Goal: Navigation & Orientation: Find specific page/section

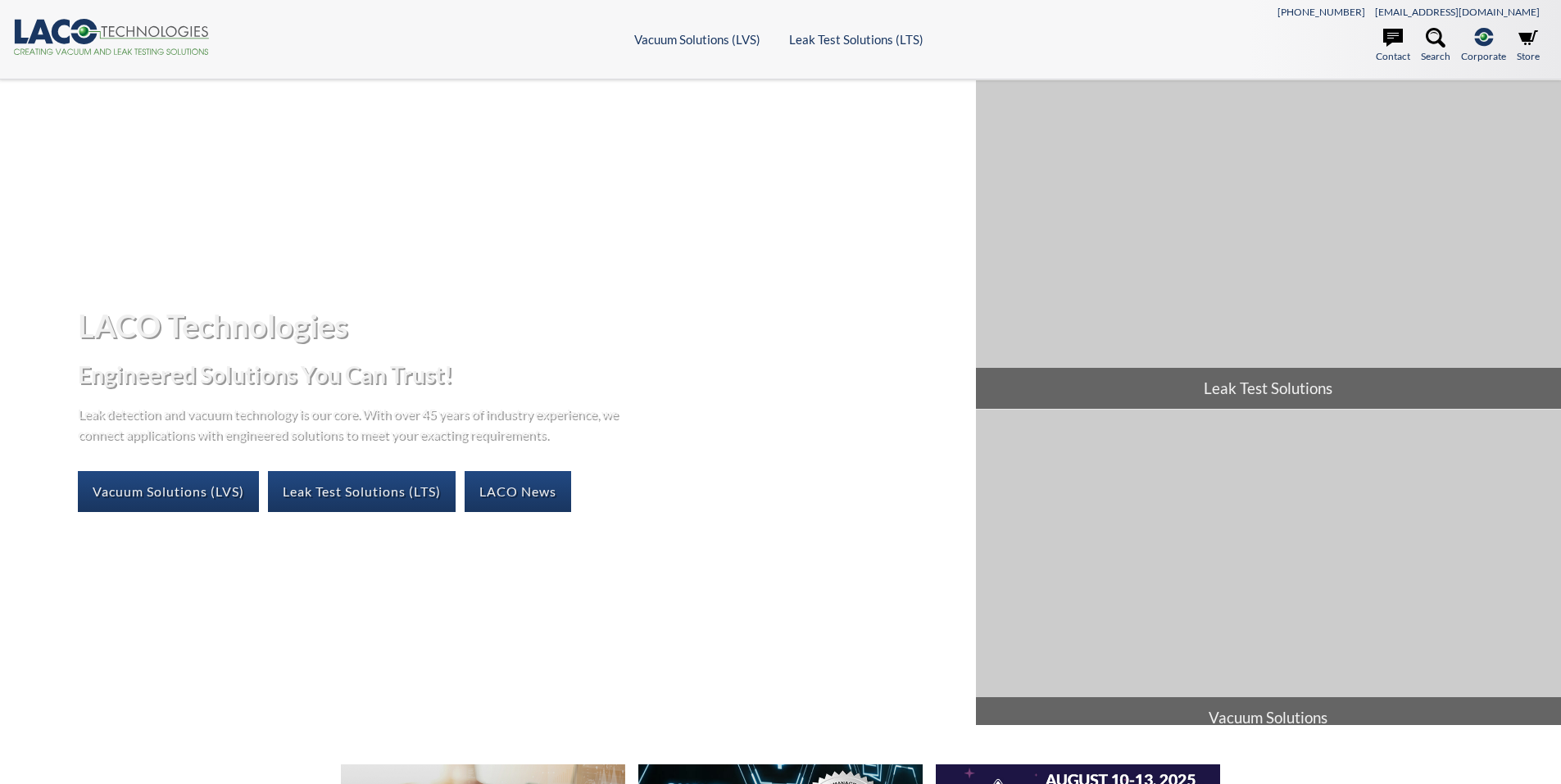
click at [689, 29] on header ".cls-1{fill:#193661;}.cls-2{fill:#58595b;}.cls-3{fill:url(#radial-gradient);}.c…" at bounding box center [780, 39] width 1561 height 79
click at [688, 30] on header ".cls-1{fill:#193661;}.cls-2{fill:#58595b;}.cls-3{fill:url(#radial-gradient);}.c…" at bounding box center [780, 39] width 1561 height 79
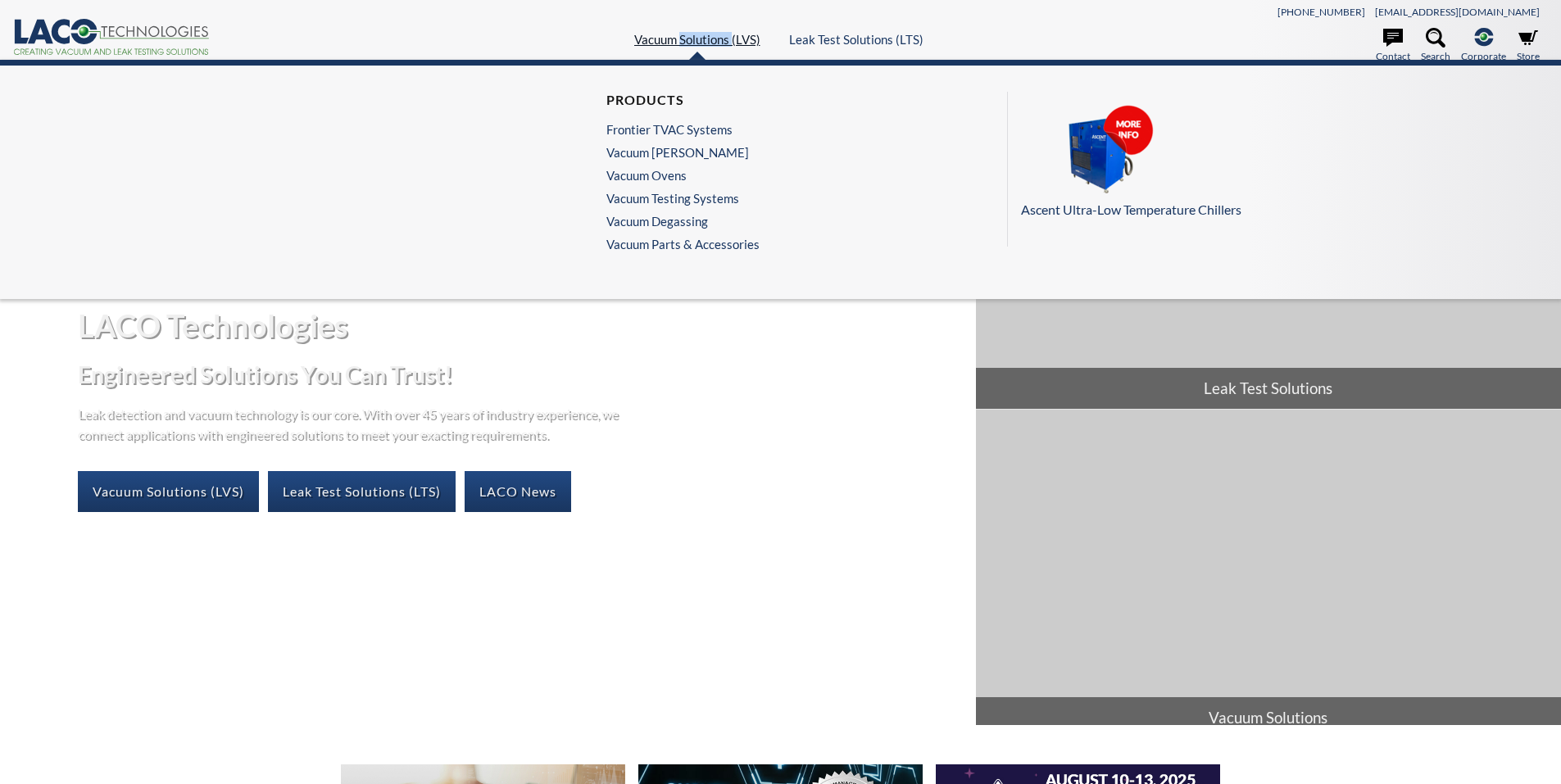
click at [690, 45] on link "Vacuum Solutions (LVS)" at bounding box center [697, 39] width 126 height 15
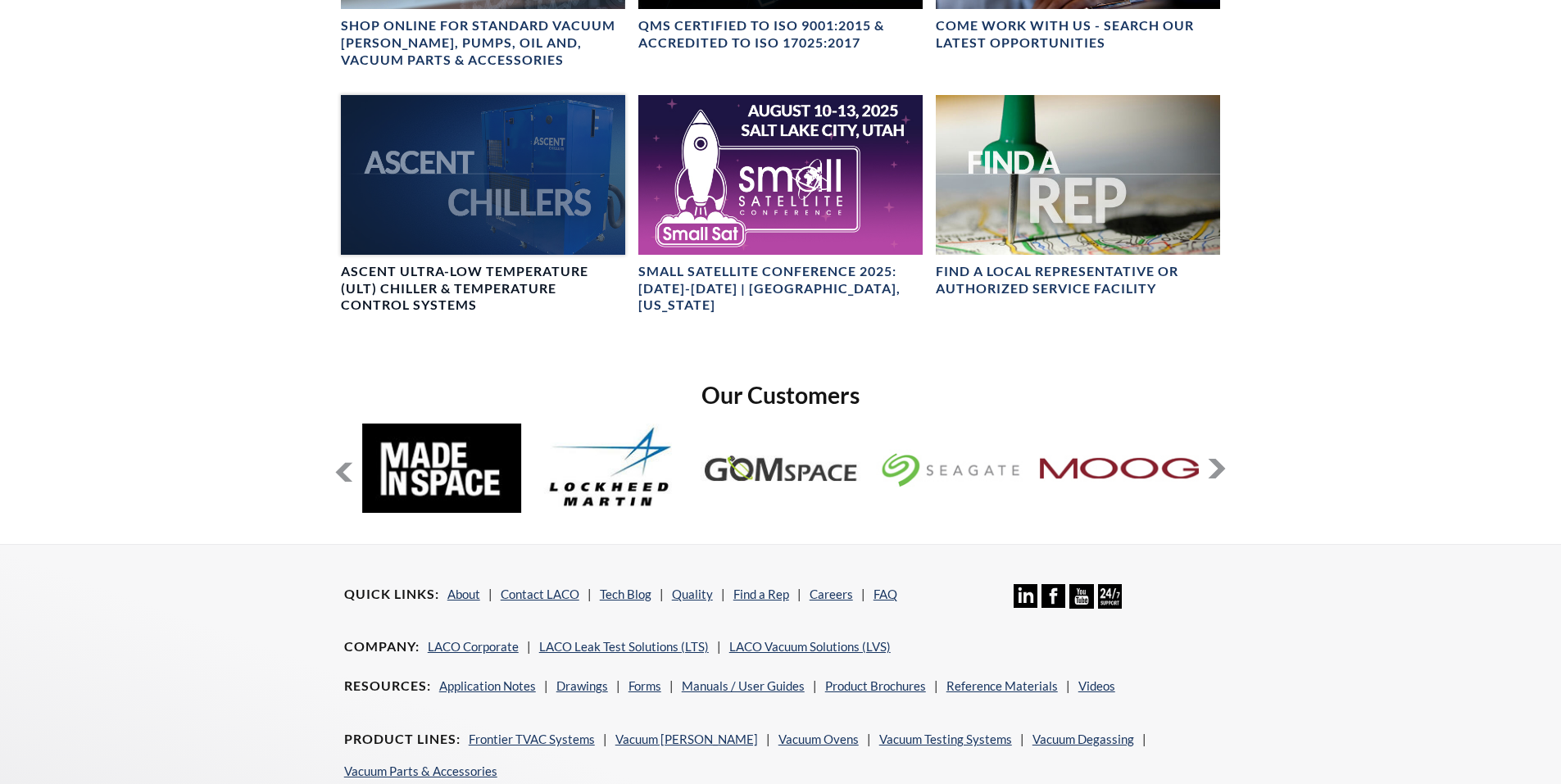
select select "Language Translate Widget"
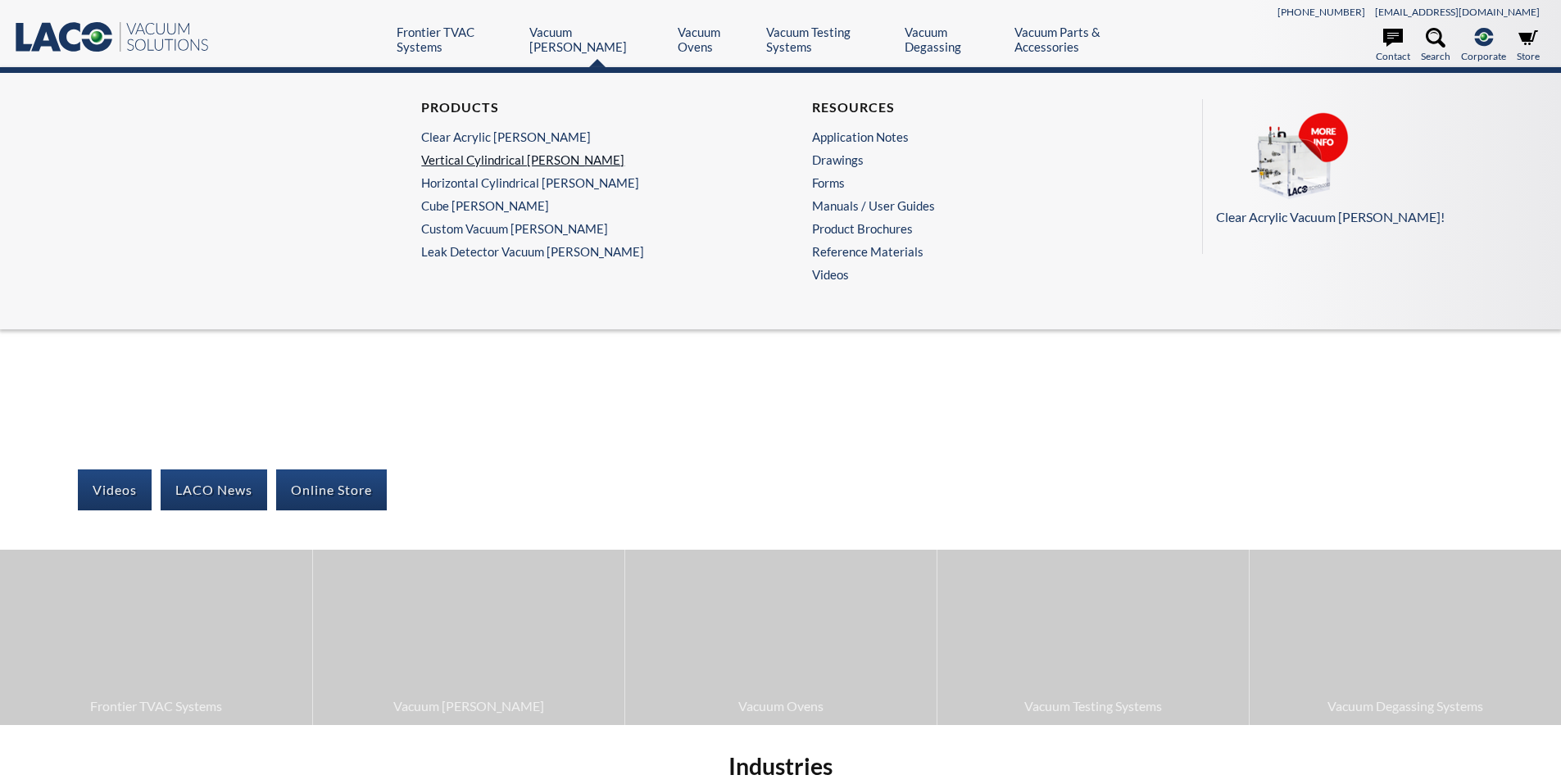
click at [490, 159] on link "Vertical Cylindrical [PERSON_NAME]" at bounding box center [580, 160] width 319 height 15
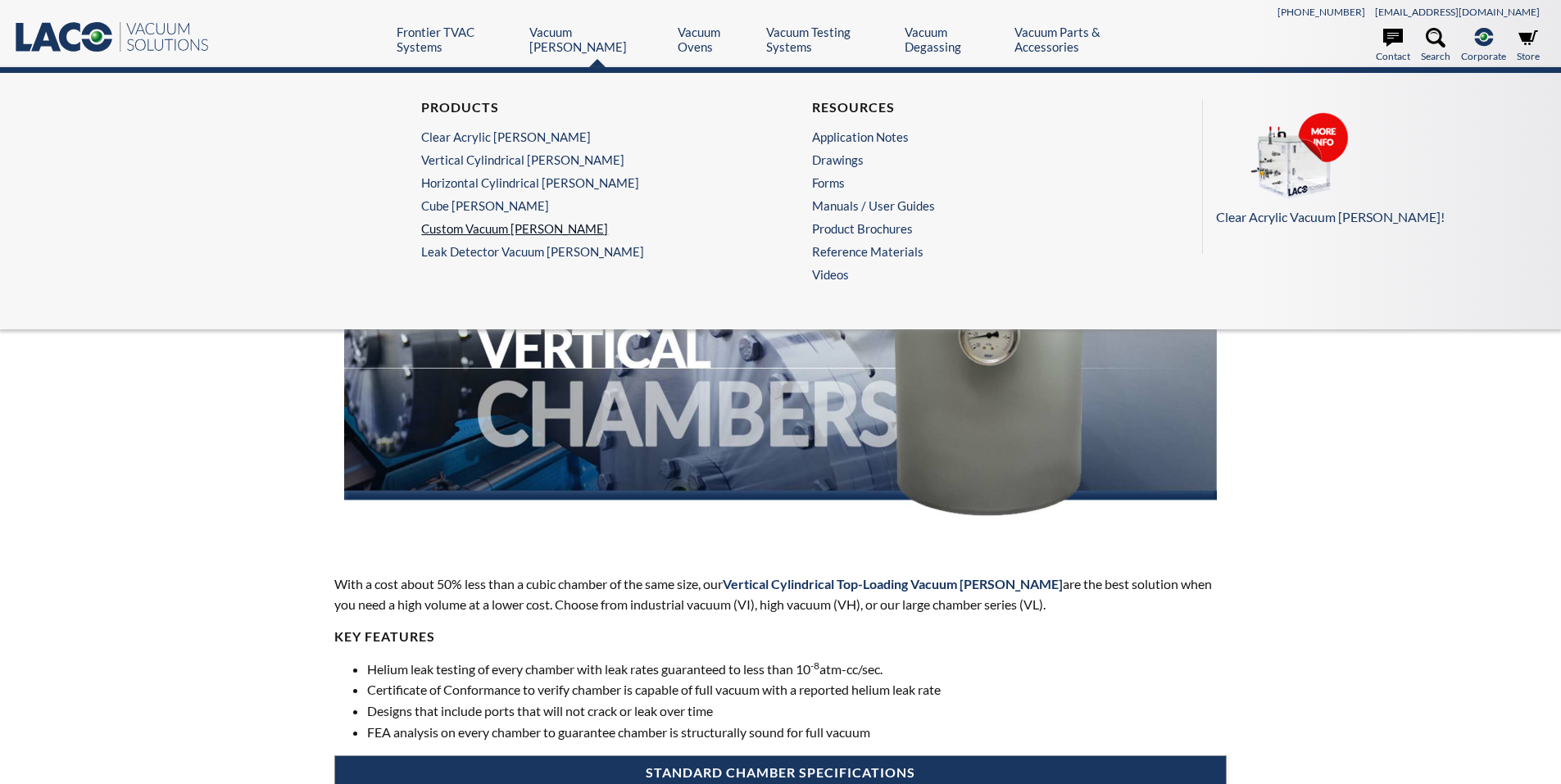
click at [468, 221] on link "Custom Vacuum Chambers" at bounding box center [580, 228] width 319 height 15
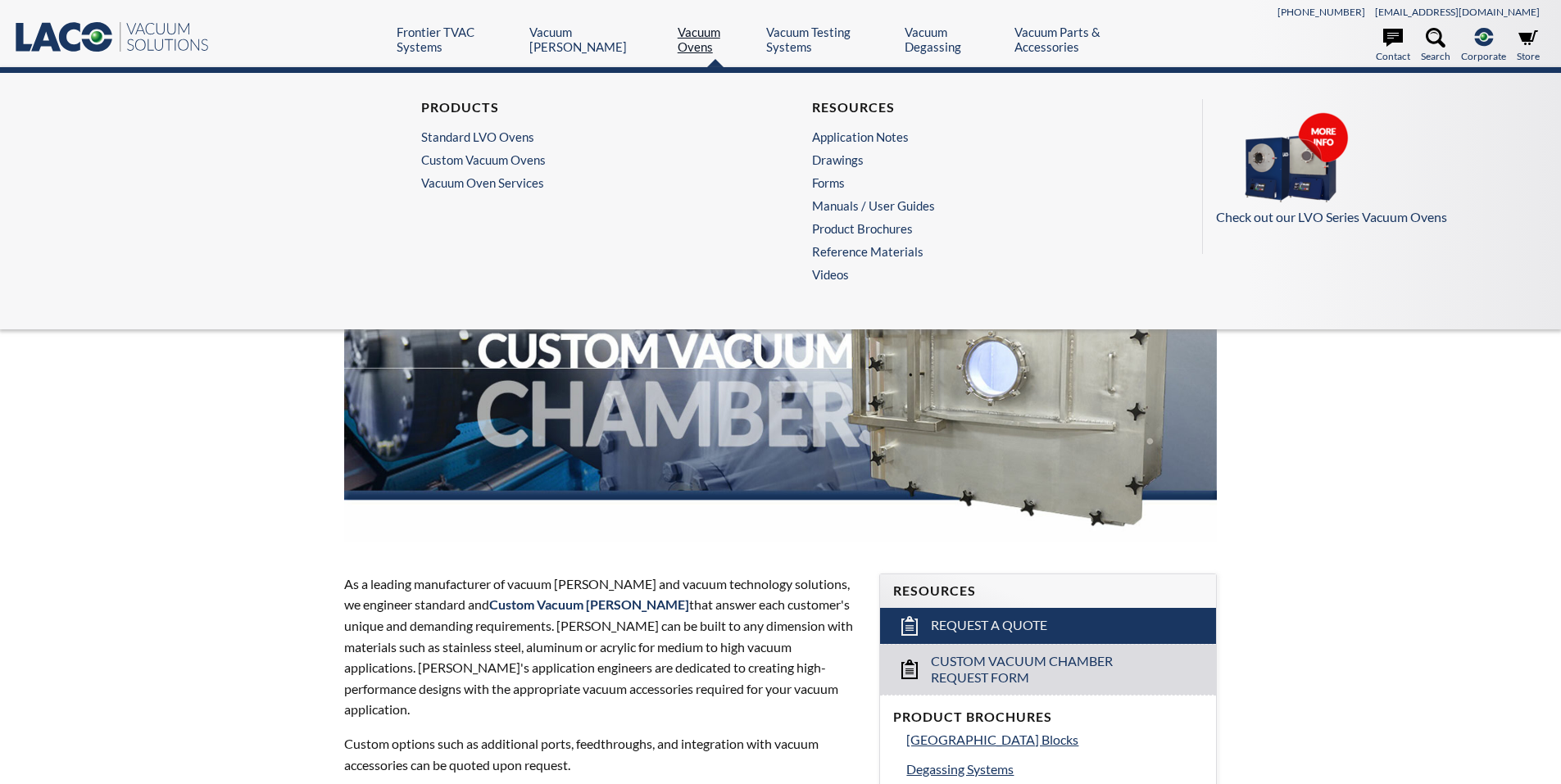
click at [678, 35] on link "Vacuum Ovens" at bounding box center [716, 39] width 76 height 29
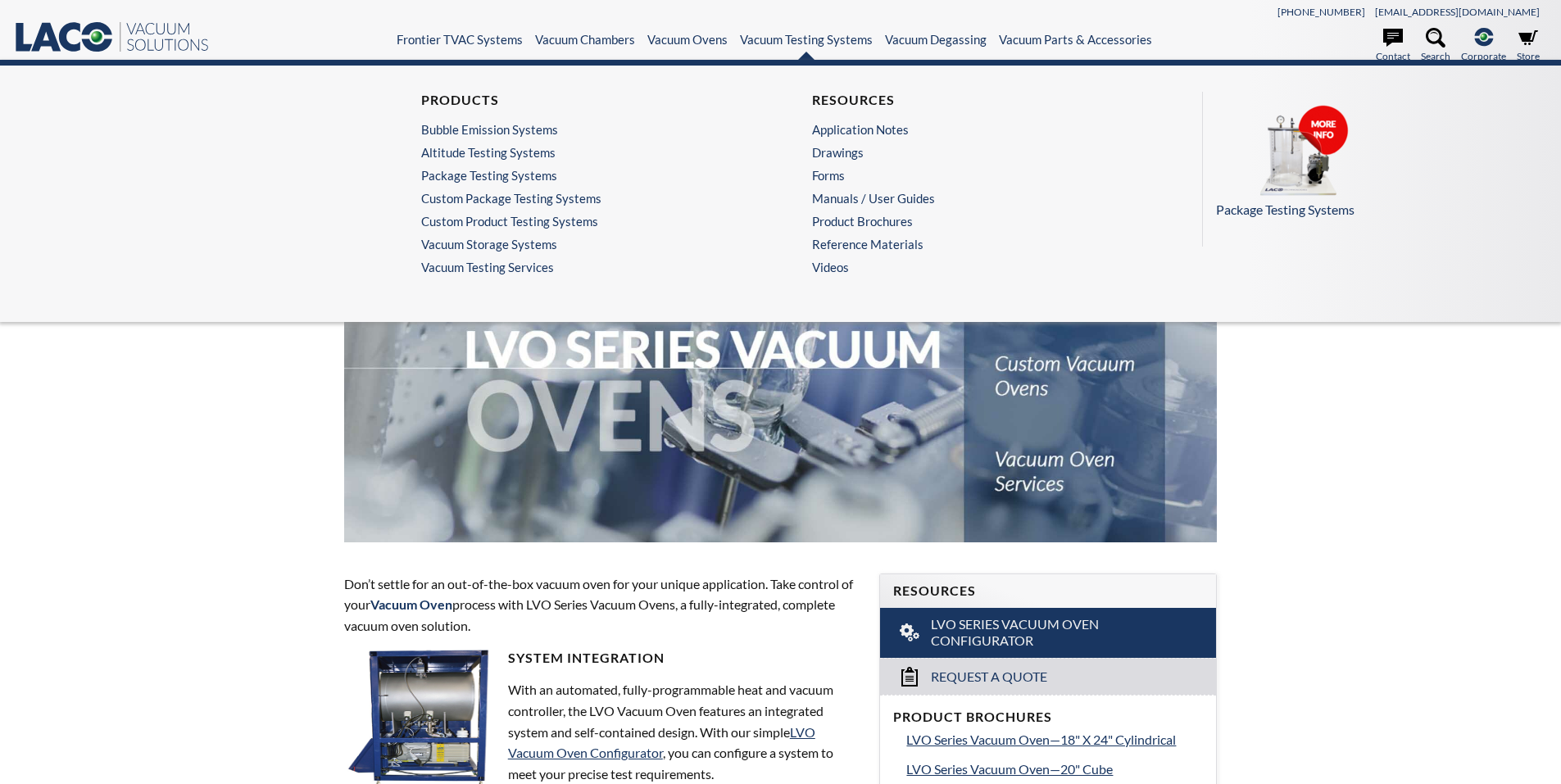
click at [789, 63] on div "Products Bubble Emission Systems Altitude Testing Systems Package Testing Syste…" at bounding box center [780, 191] width 1561 height 262
click at [790, 32] on link "Vacuum Testing Systems" at bounding box center [806, 39] width 133 height 15
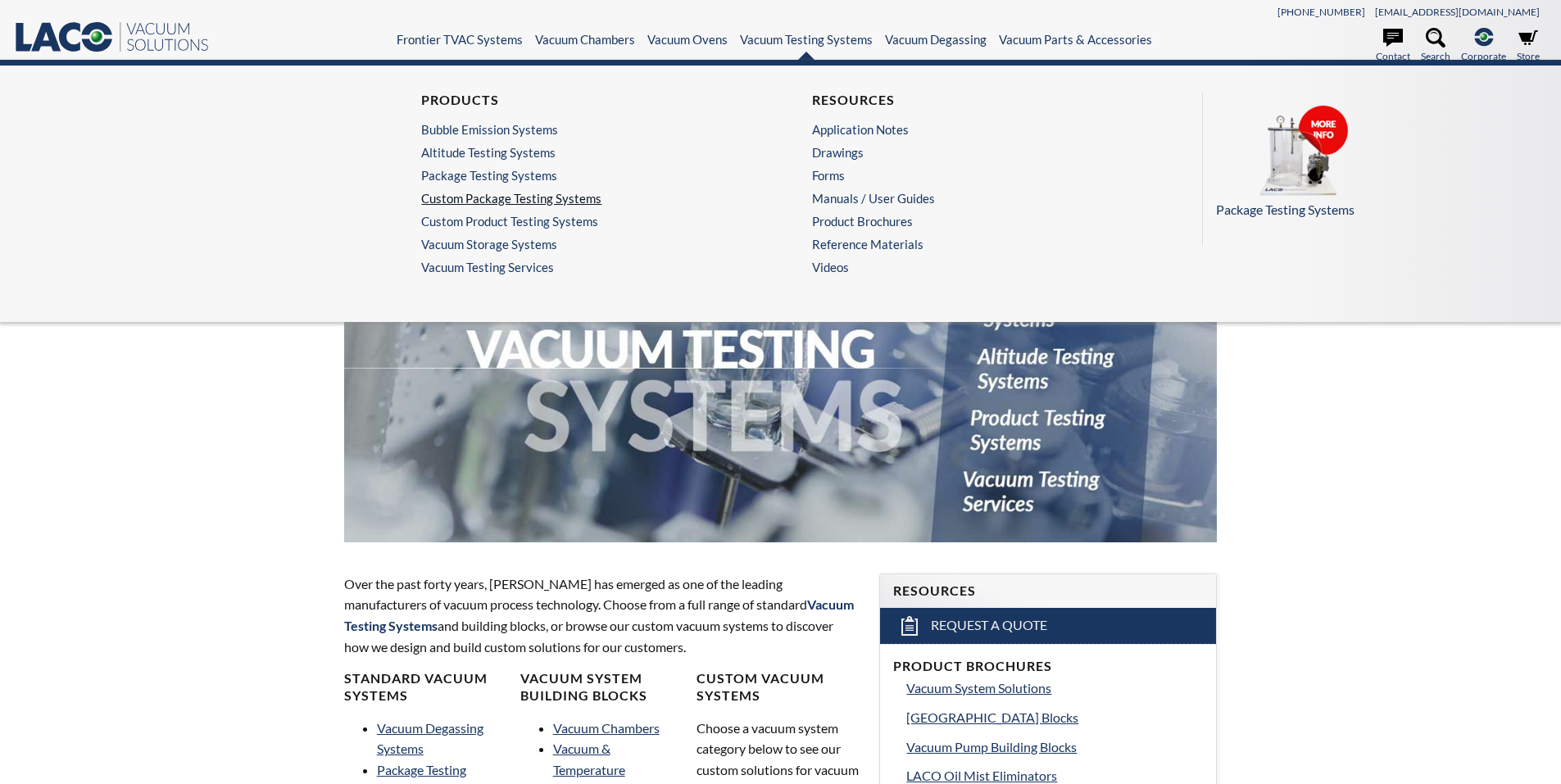
click at [476, 201] on link "Custom Package Testing Systems" at bounding box center [580, 198] width 319 height 15
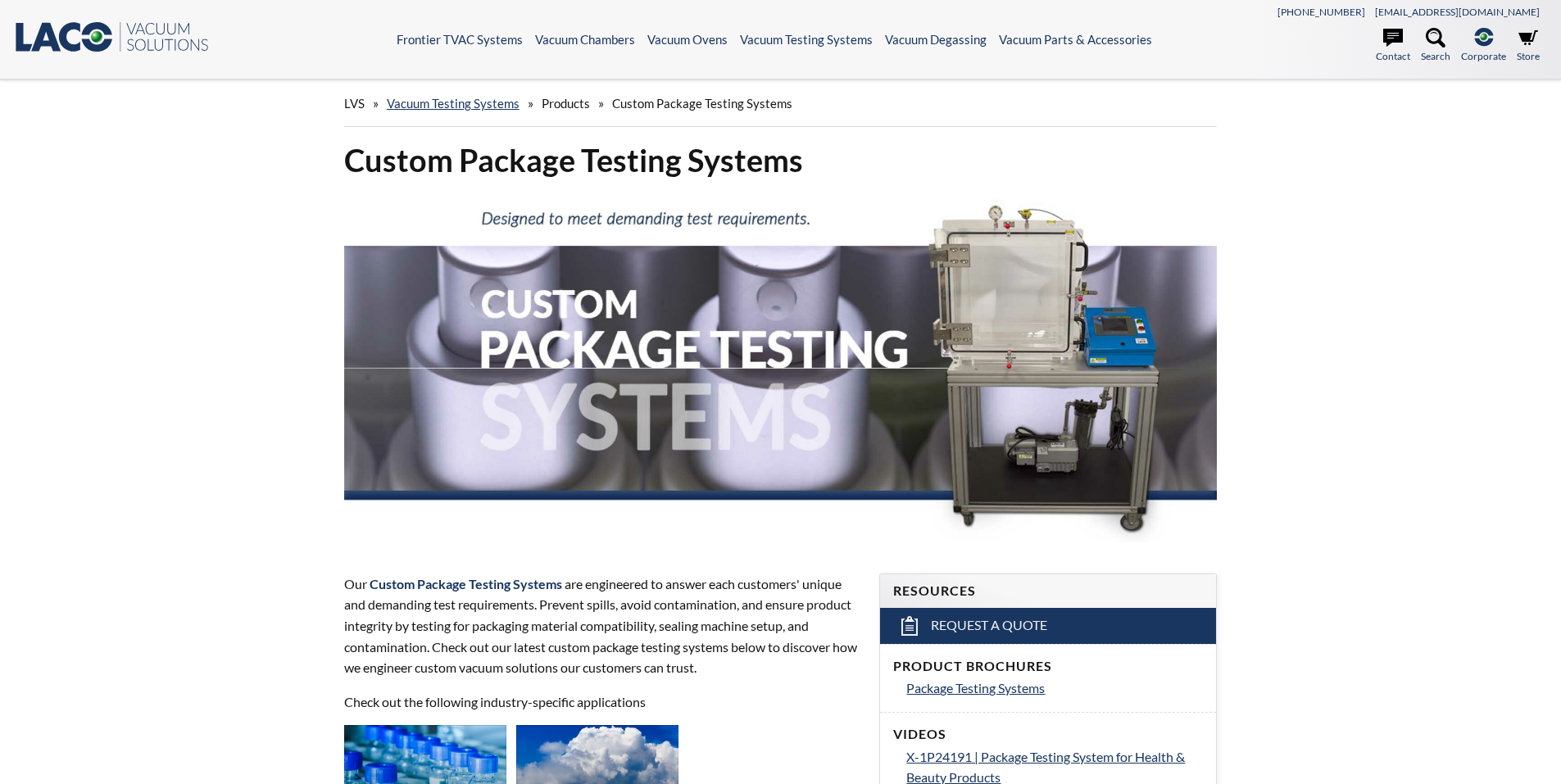
click at [87, 13] on header ".st0{fill:#193661;} .st1{fill:url(#SVGID_1_);} .st2{enable-background:new ;} .s…" at bounding box center [780, 39] width 1561 height 79
click at [86, 32] on icon at bounding box center [96, 36] width 30 height 29
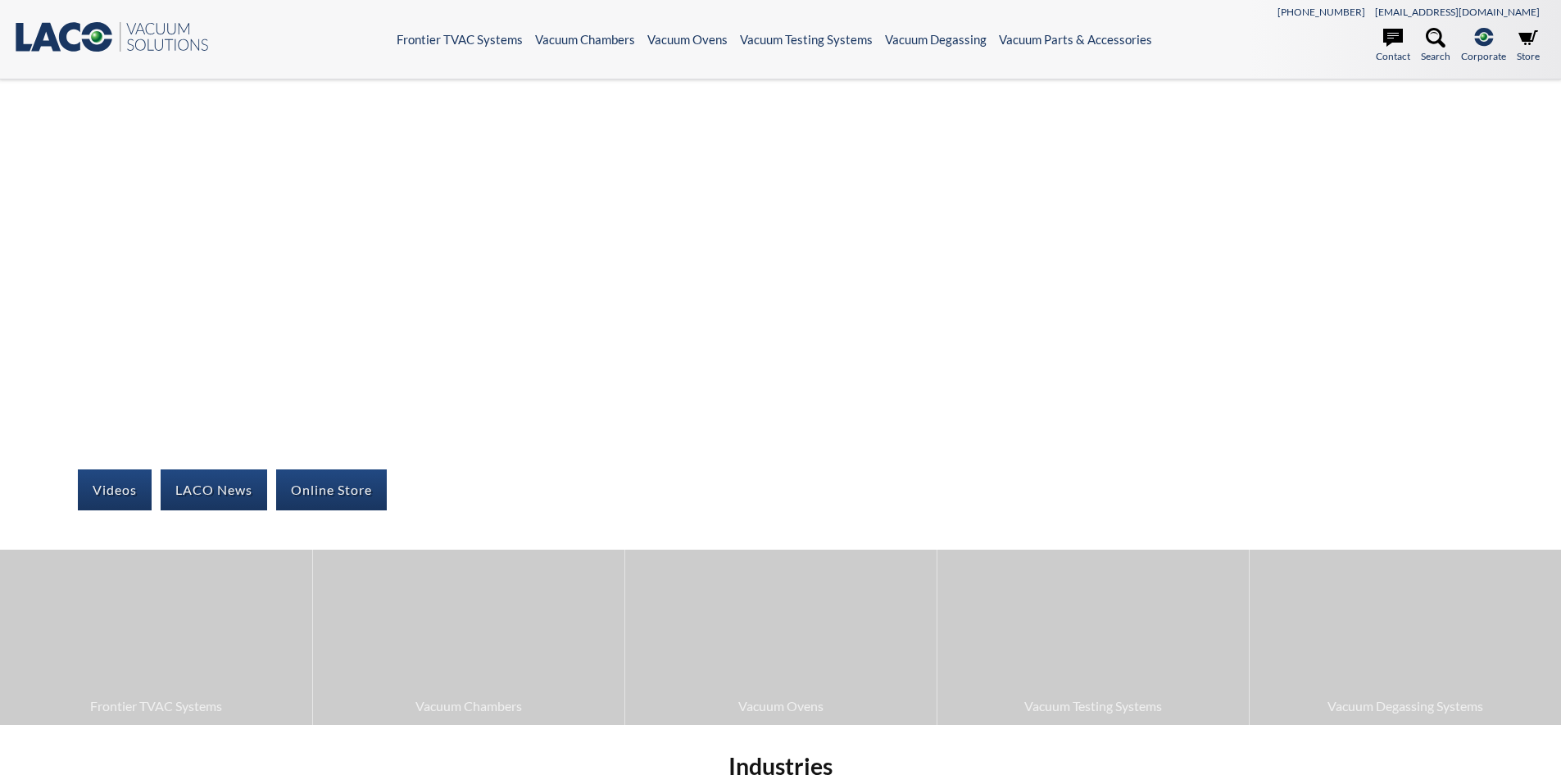
click at [96, 45] on icon at bounding box center [96, 36] width 30 height 29
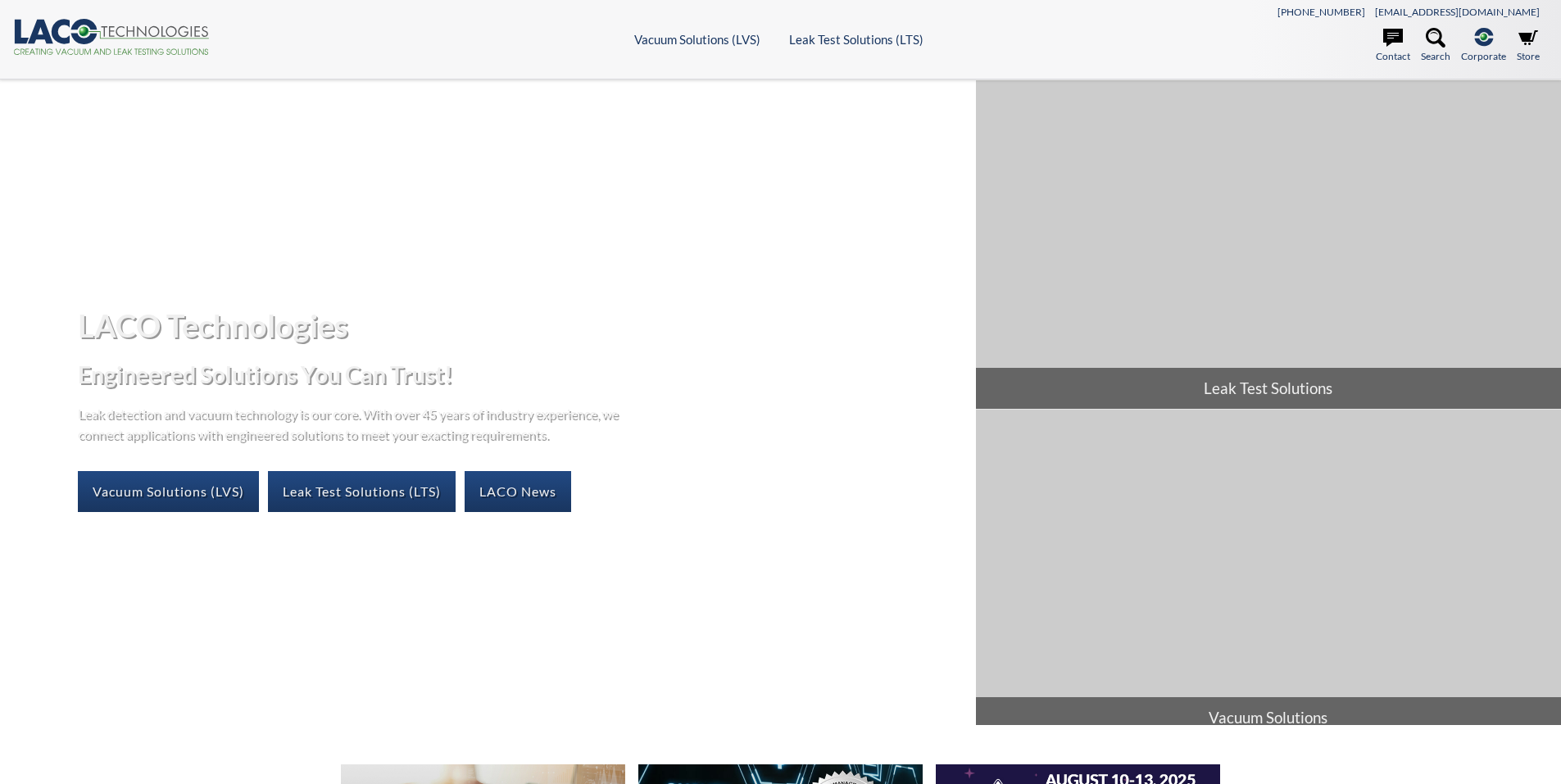
select select "Language Translate Widget"
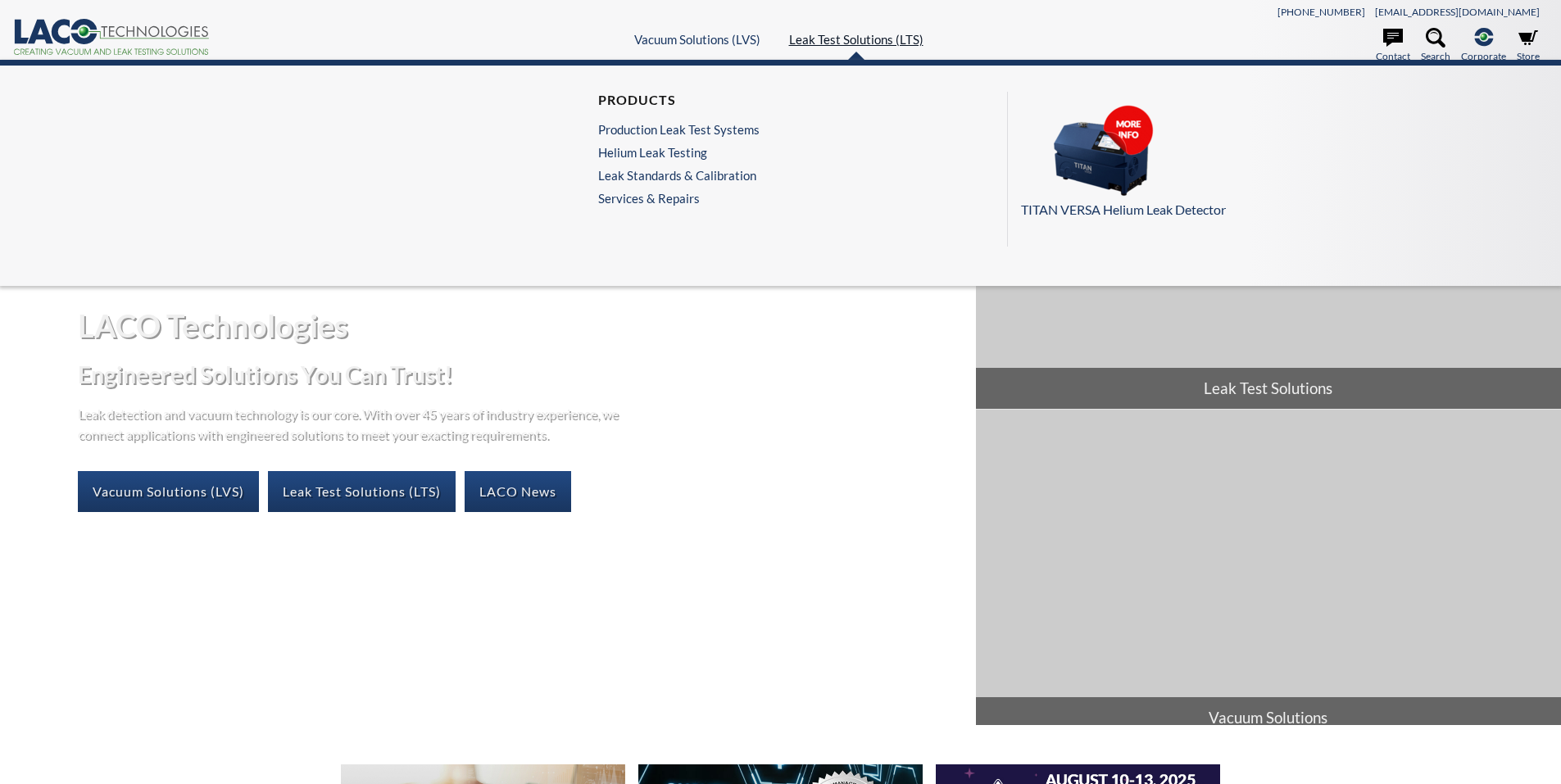
click at [873, 35] on link "Leak Test Solutions (LTS)" at bounding box center [857, 39] width 135 height 15
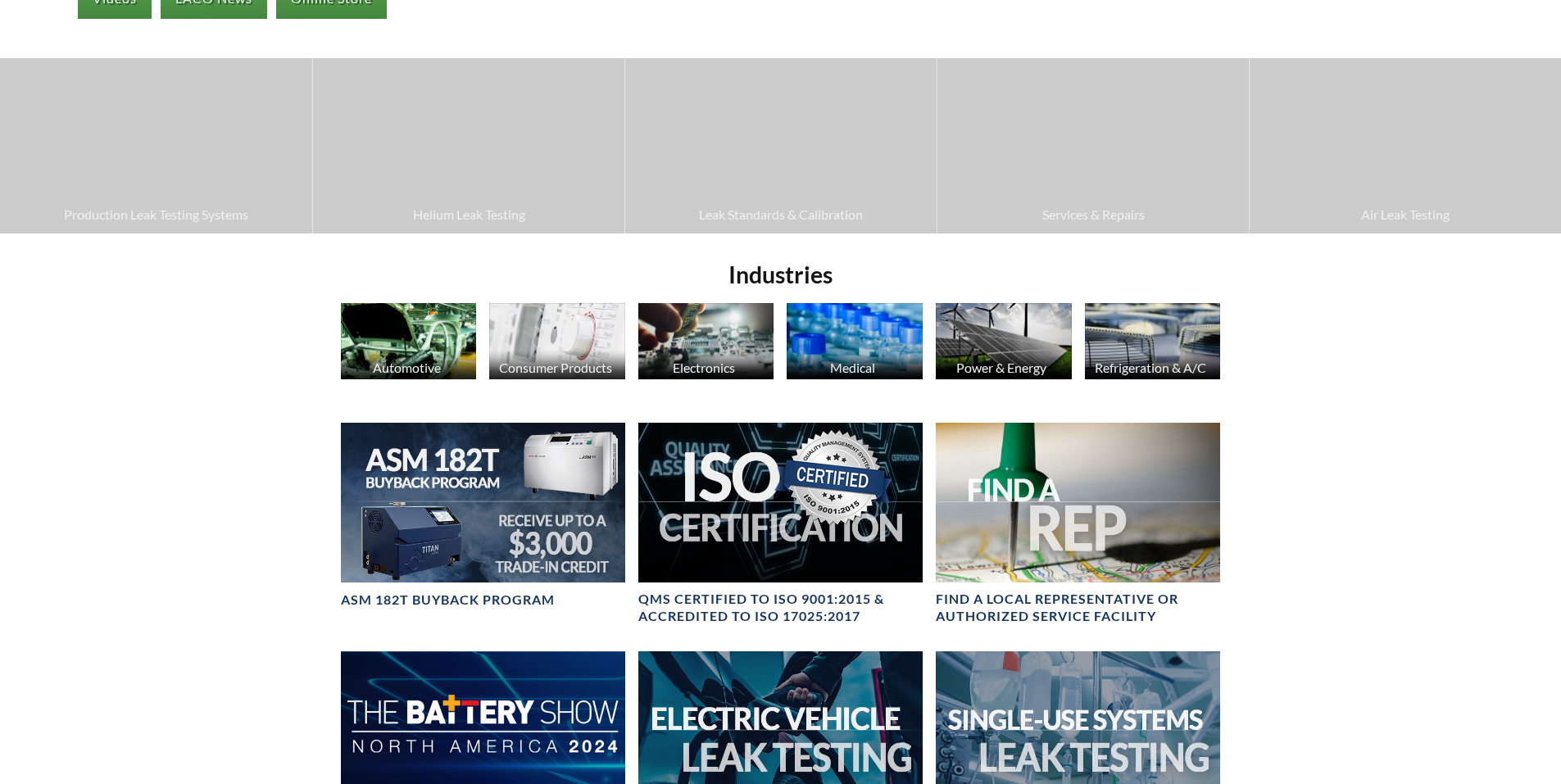
select select "Language Translate Widget"
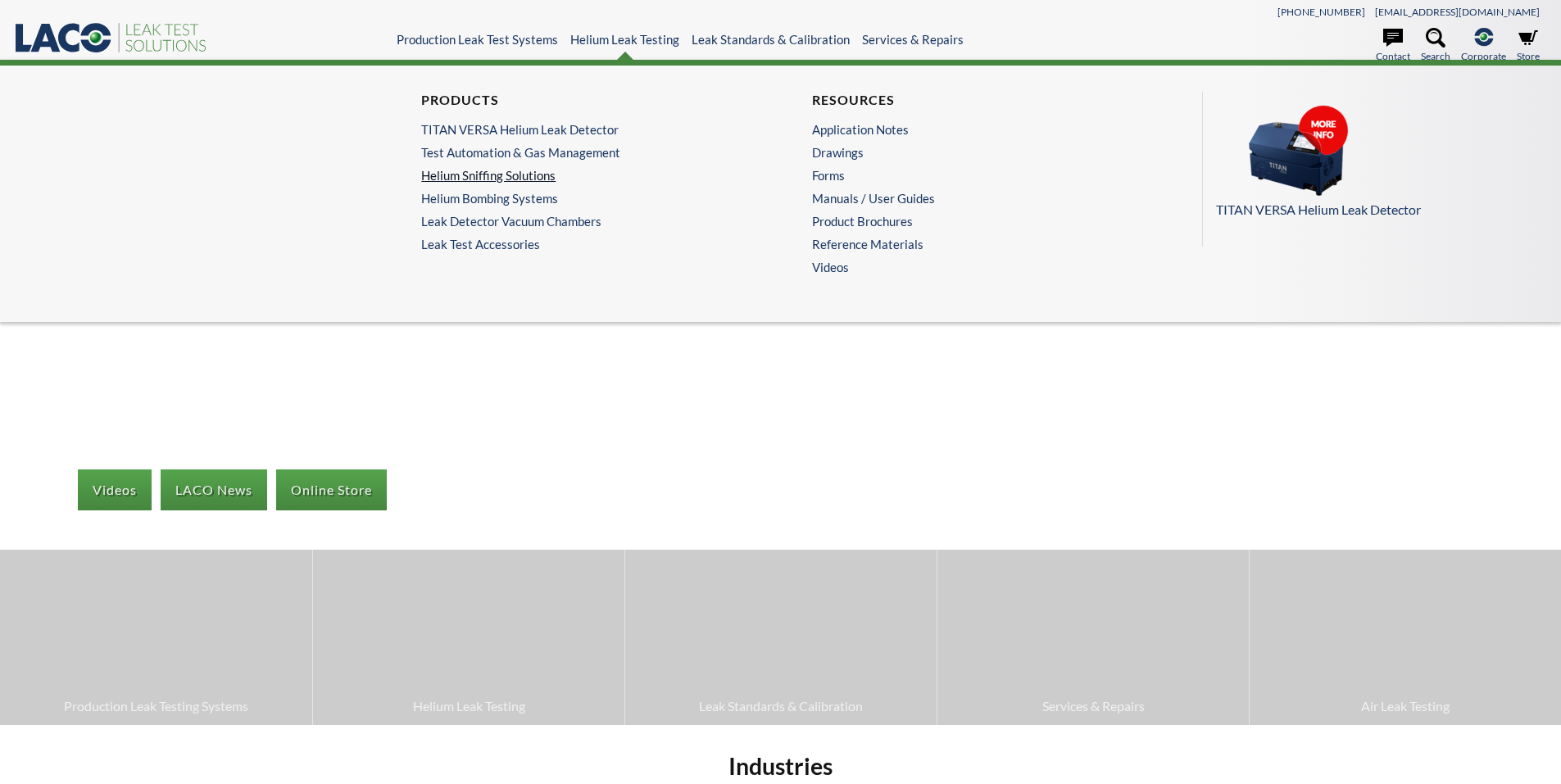
click at [527, 174] on link "Helium Sniffing Solutions" at bounding box center [580, 176] width 319 height 15
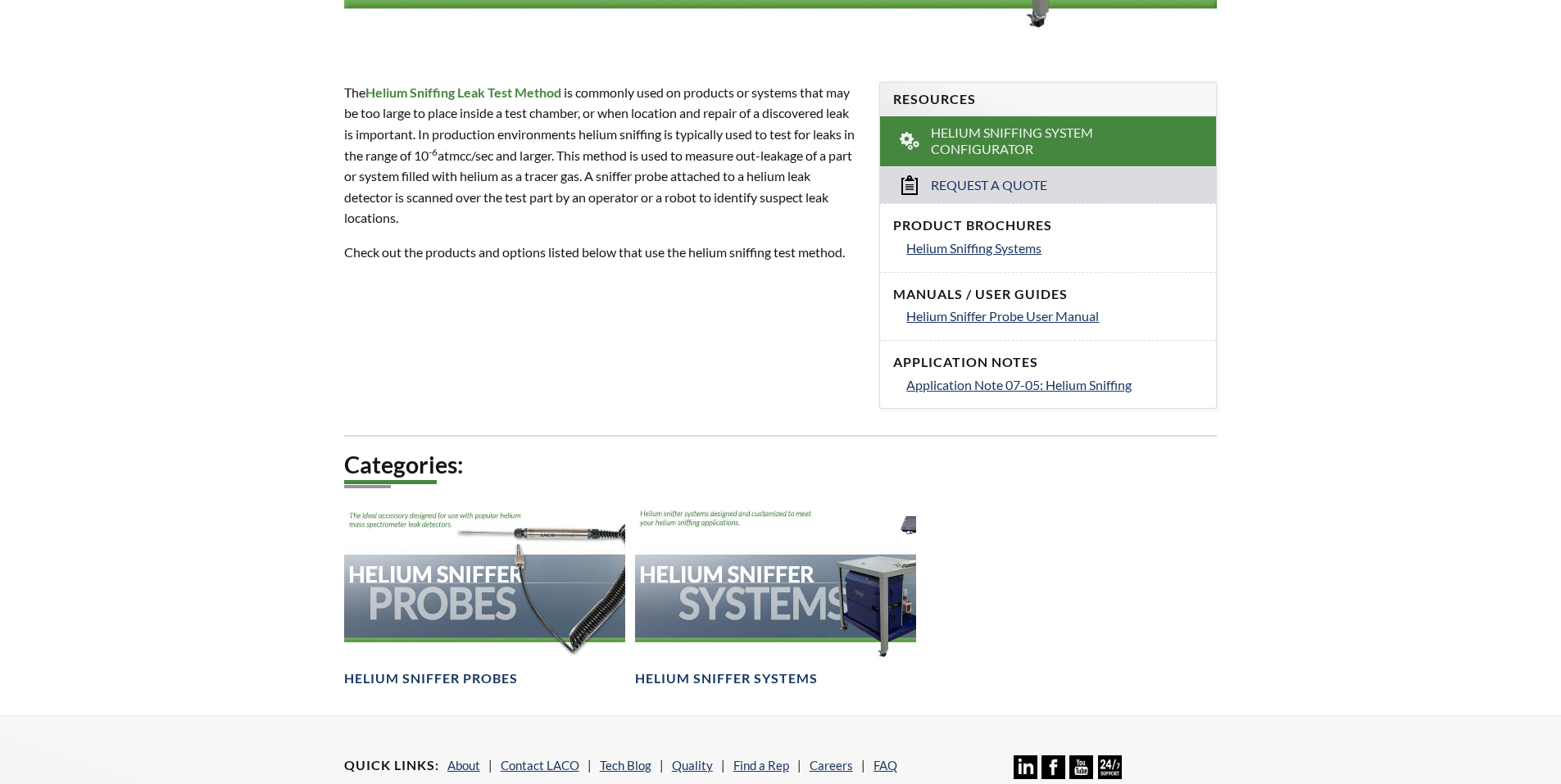
select select "Language Translate Widget"
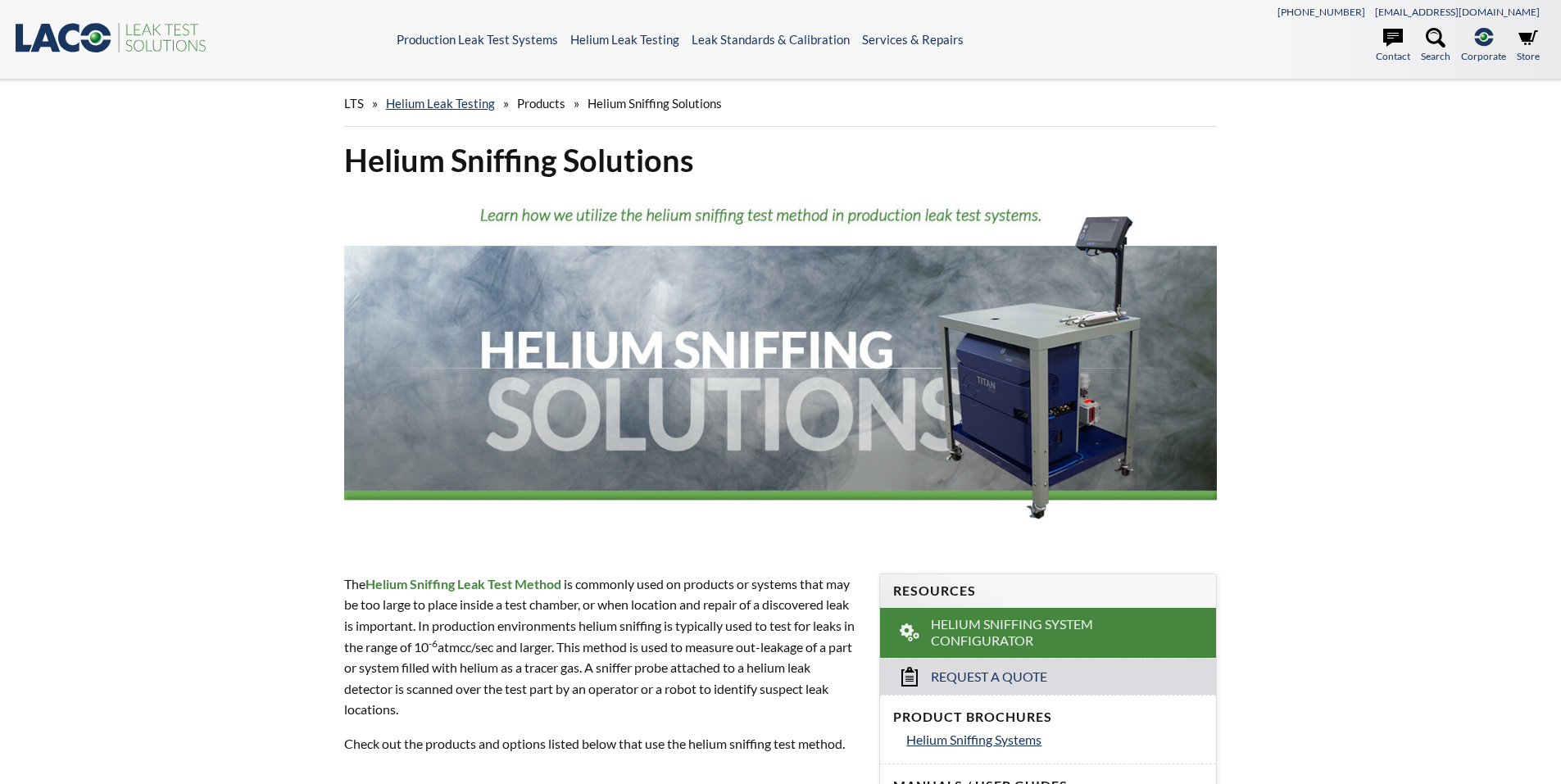
click at [66, 38] on icon ".st0{fill:#193661;} .st1{fill:url(#SVGID_1_);} .st2{fill:#46883F;} .st3{fill:no…" at bounding box center [111, 37] width 196 height 34
